Goal: Navigation & Orientation: Go to known website

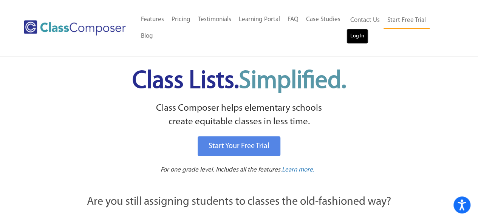
click at [355, 40] on link "Log In" at bounding box center [357, 36] width 22 height 15
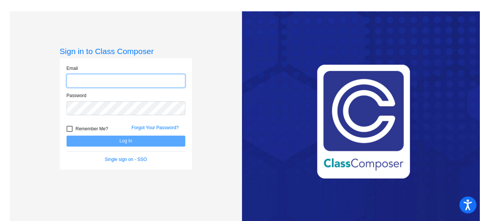
click at [116, 81] on input "email" at bounding box center [126, 81] width 119 height 14
type input "cole.shain@lcps.org"
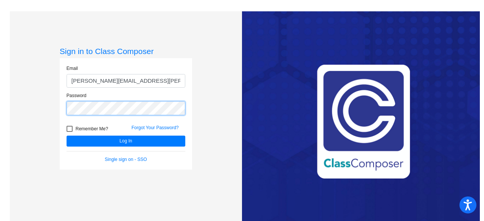
click at [67, 136] on button "Log In" at bounding box center [126, 141] width 119 height 11
